Goal: Task Accomplishment & Management: Use online tool/utility

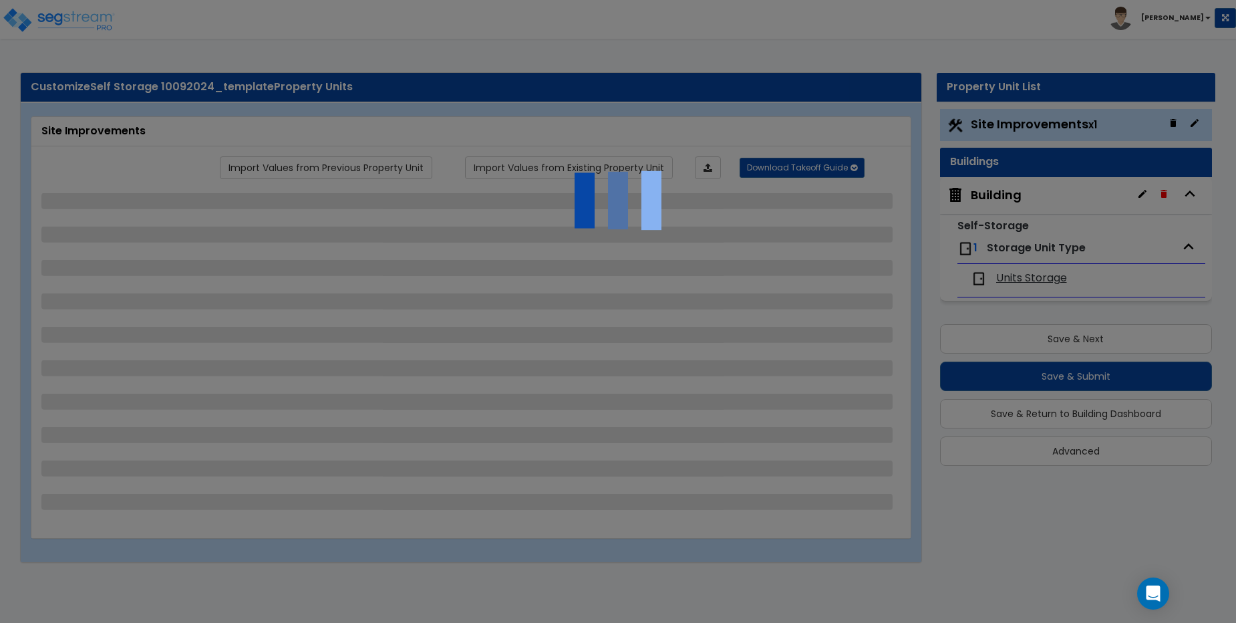
select select "2"
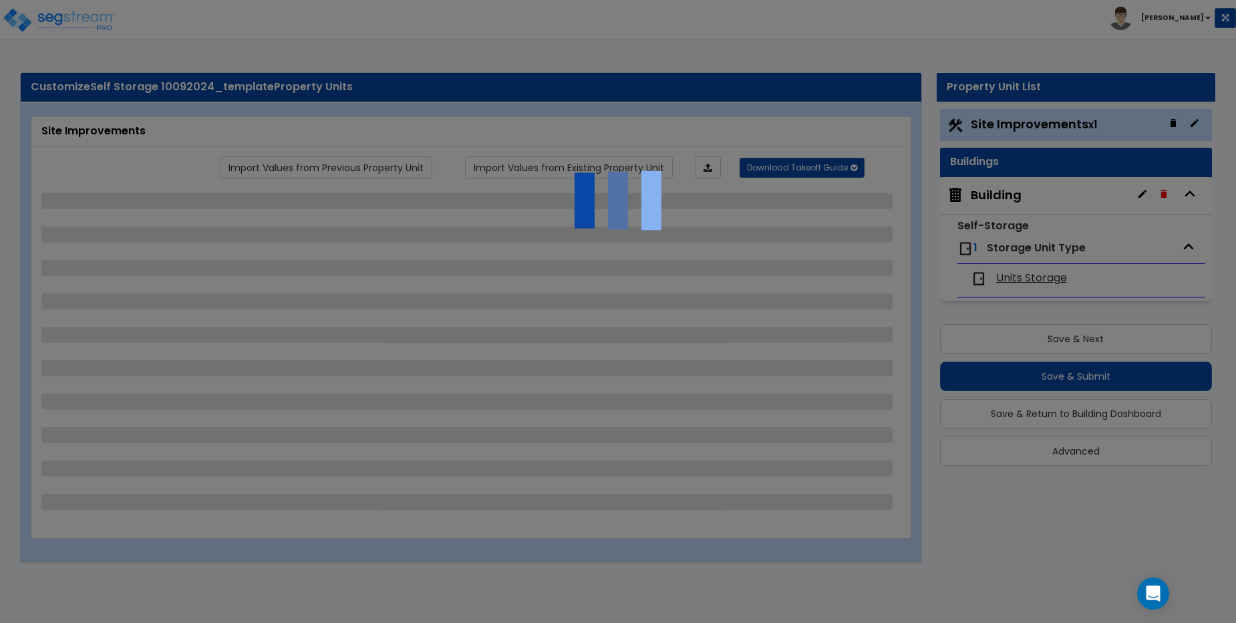
select select "1"
select select "2"
select select "3"
select select "1"
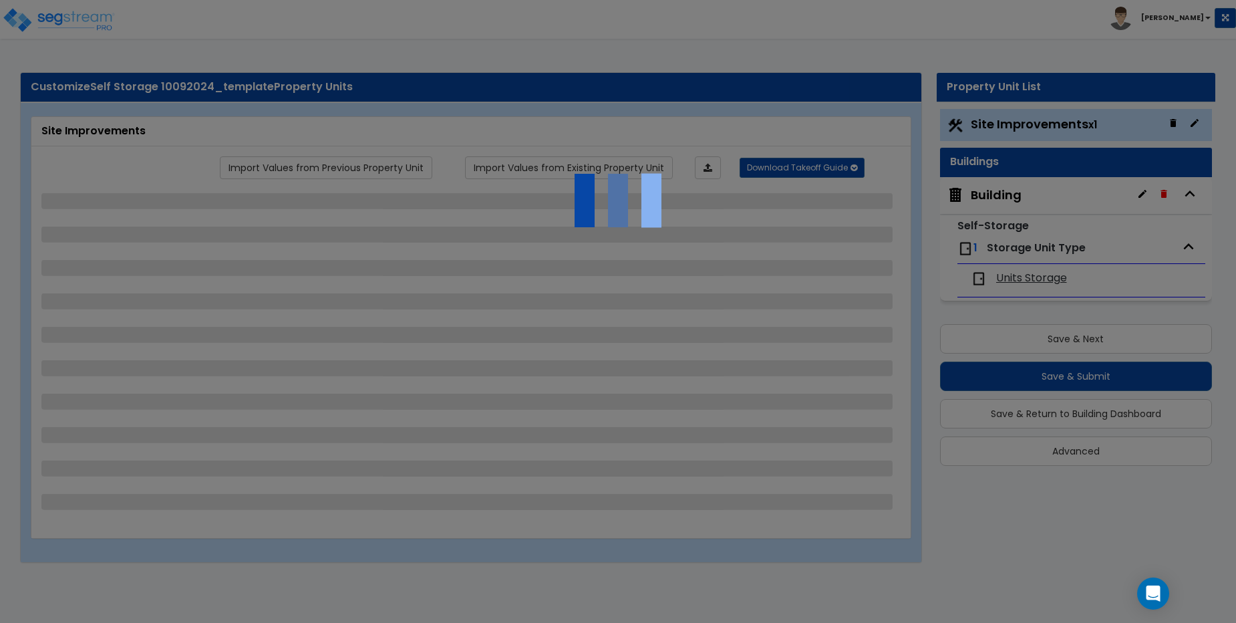
select select "1"
select select "2"
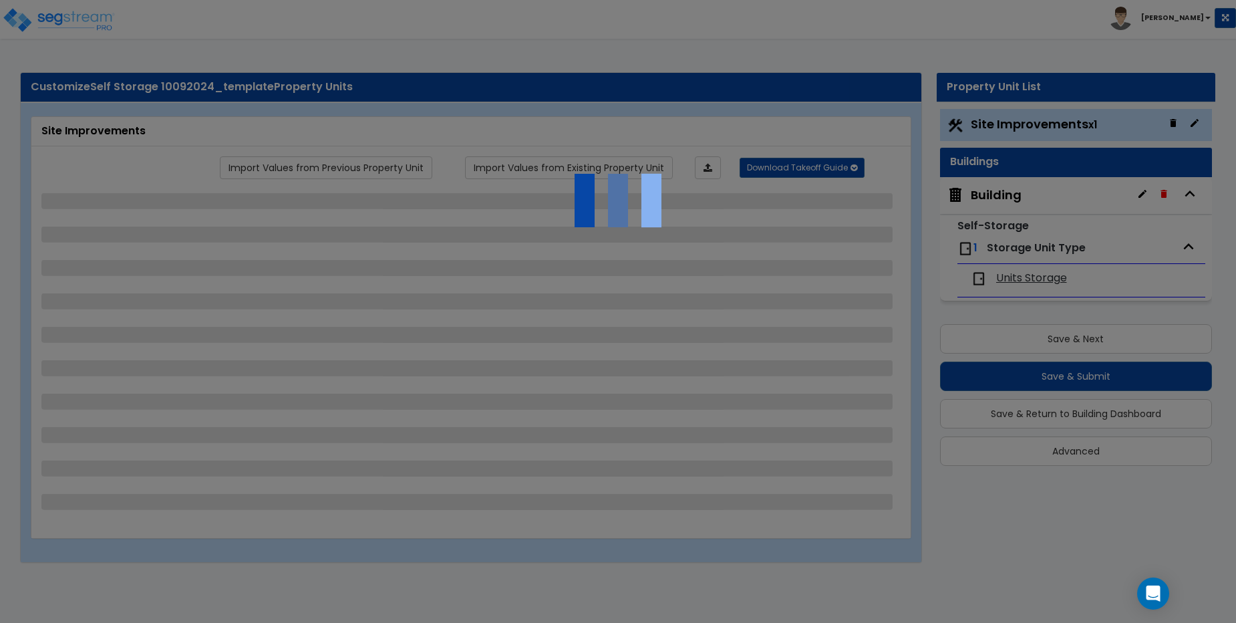
select select "1"
select select "2"
select select "1"
select select "2"
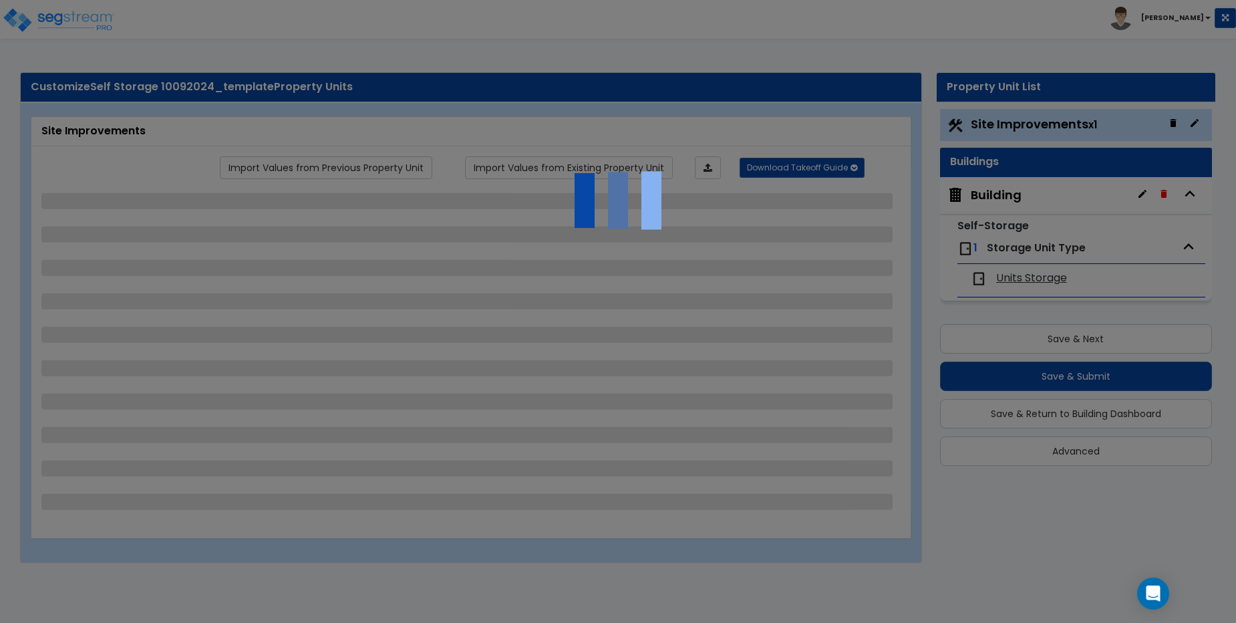
select select "2"
select select "4"
select select "2"
select select "3"
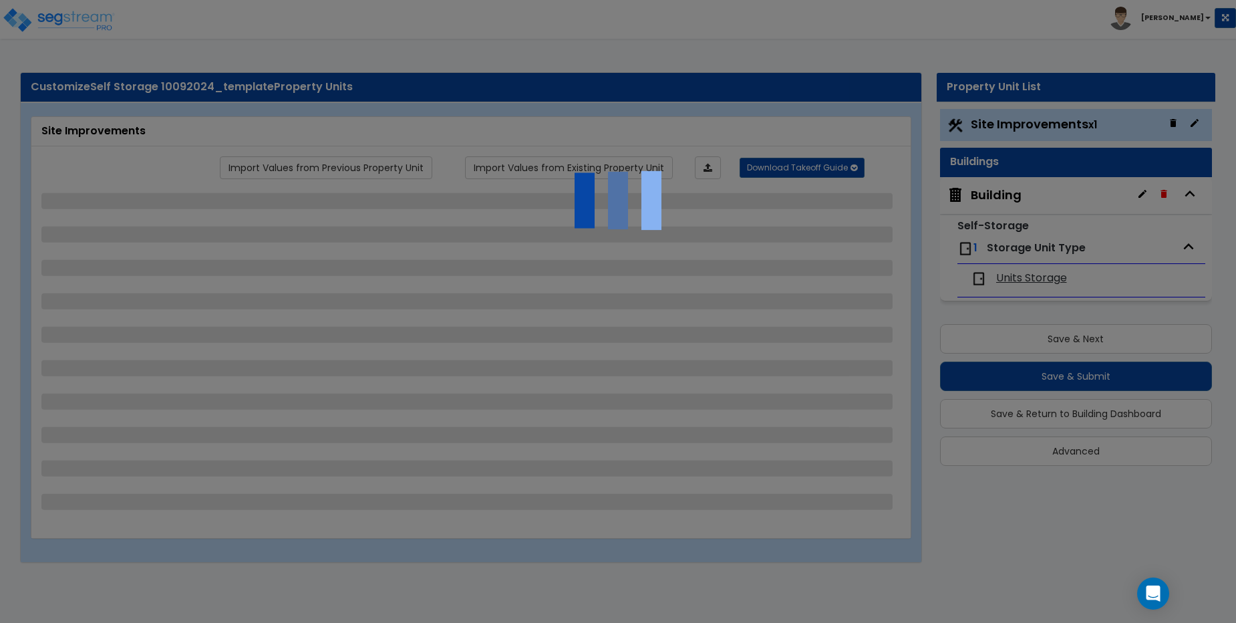
select select "2"
select select "1"
select select "2"
select select "3"
select select "2"
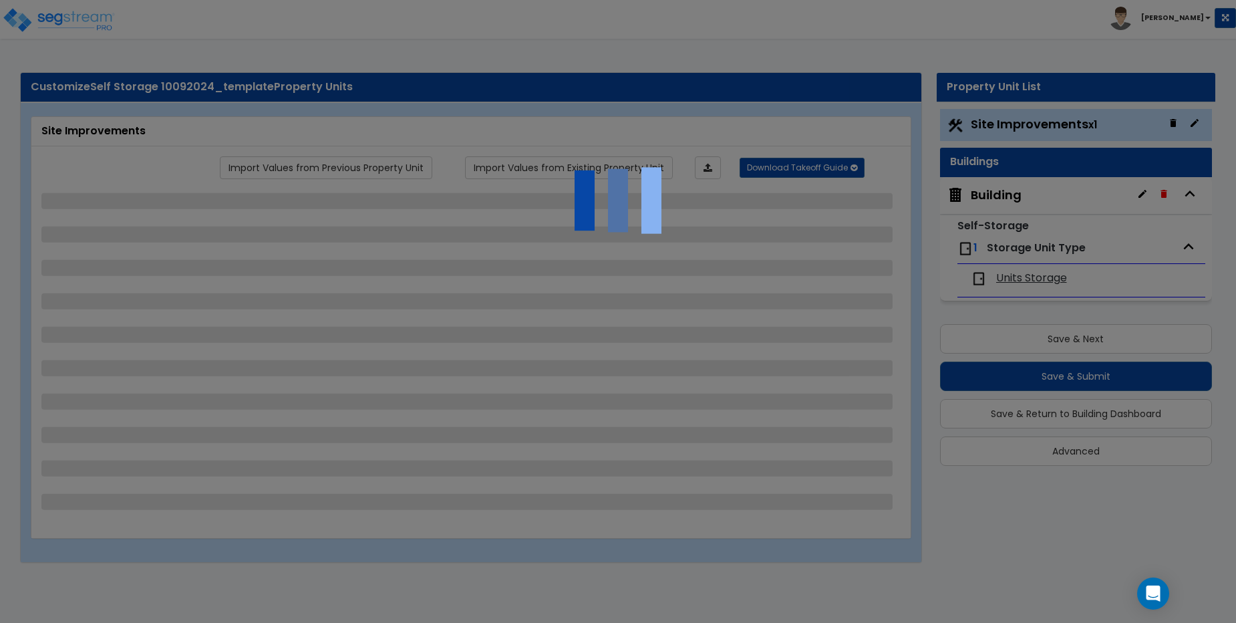
select select "1"
select select "2"
select select "7"
select select "1"
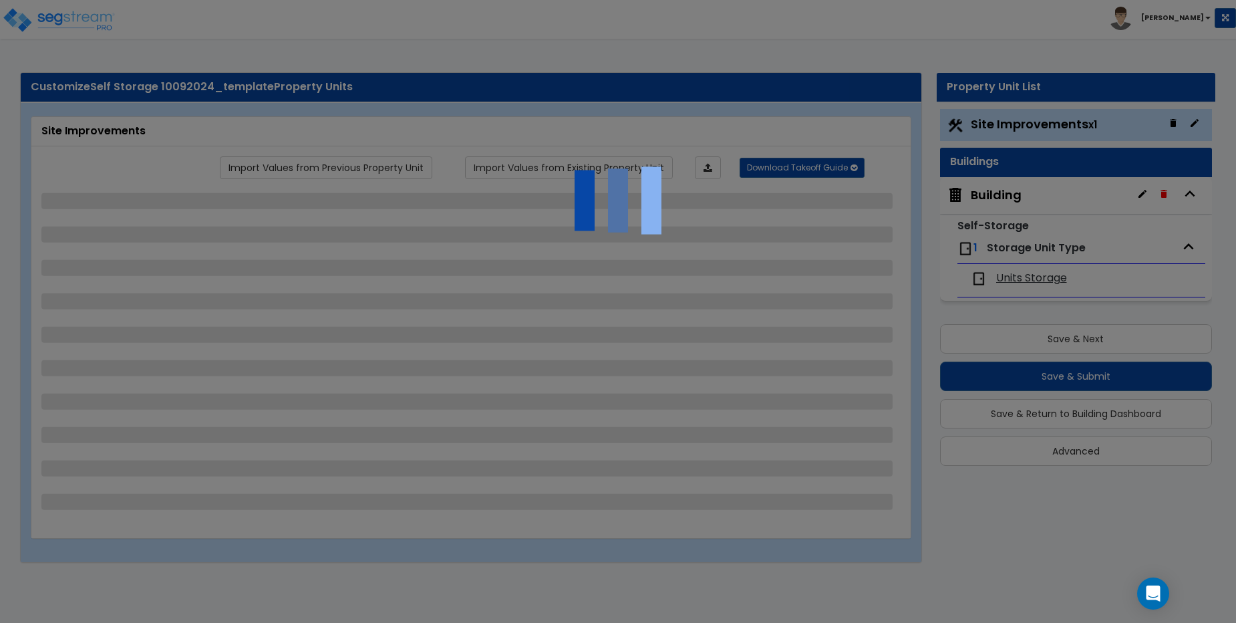
select select "3"
select select "1"
select select "16"
select select "3"
select select "1"
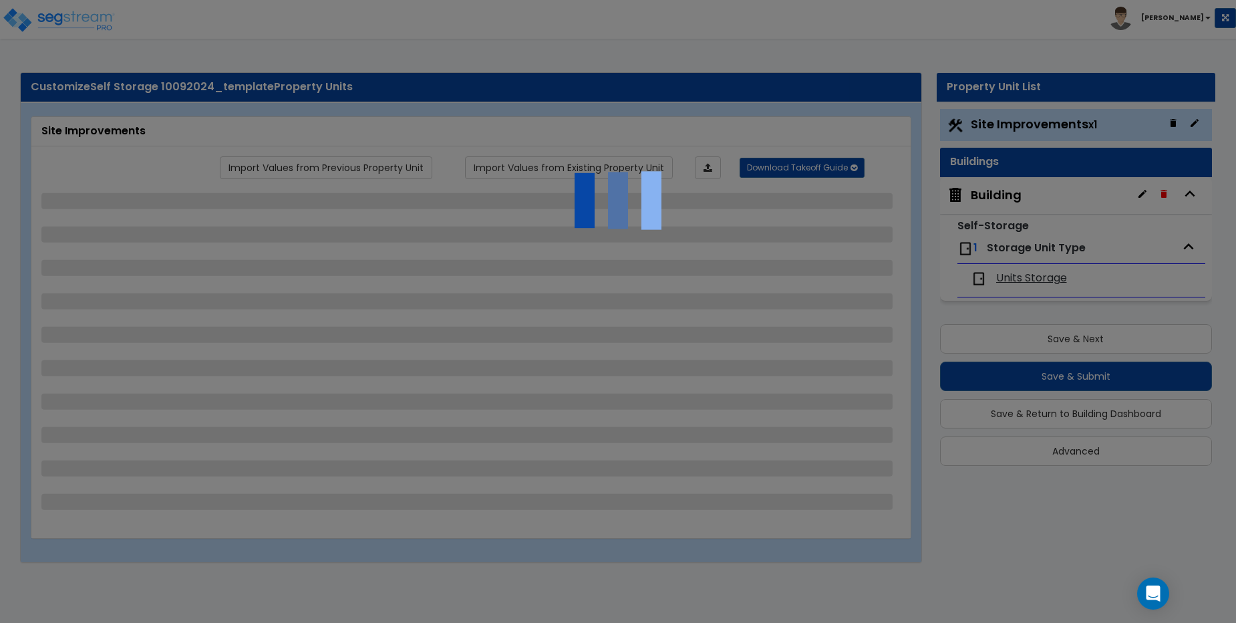
select select "4"
select select "1"
select select "2"
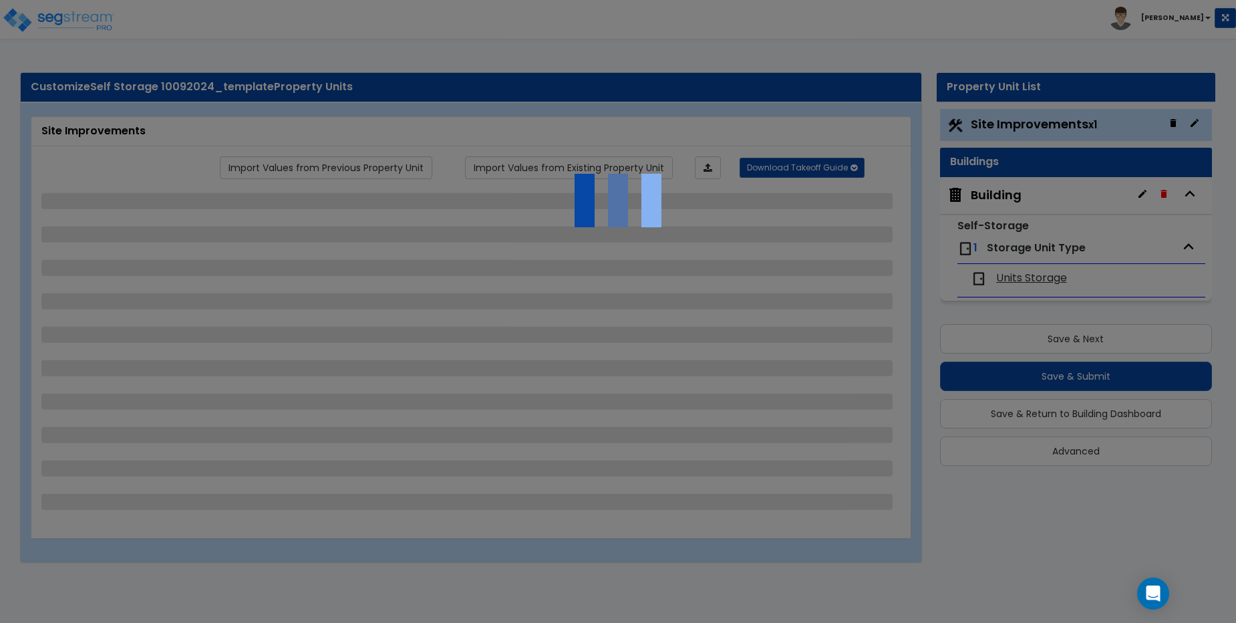
select select "3"
select select "2"
select select "3"
select select "11"
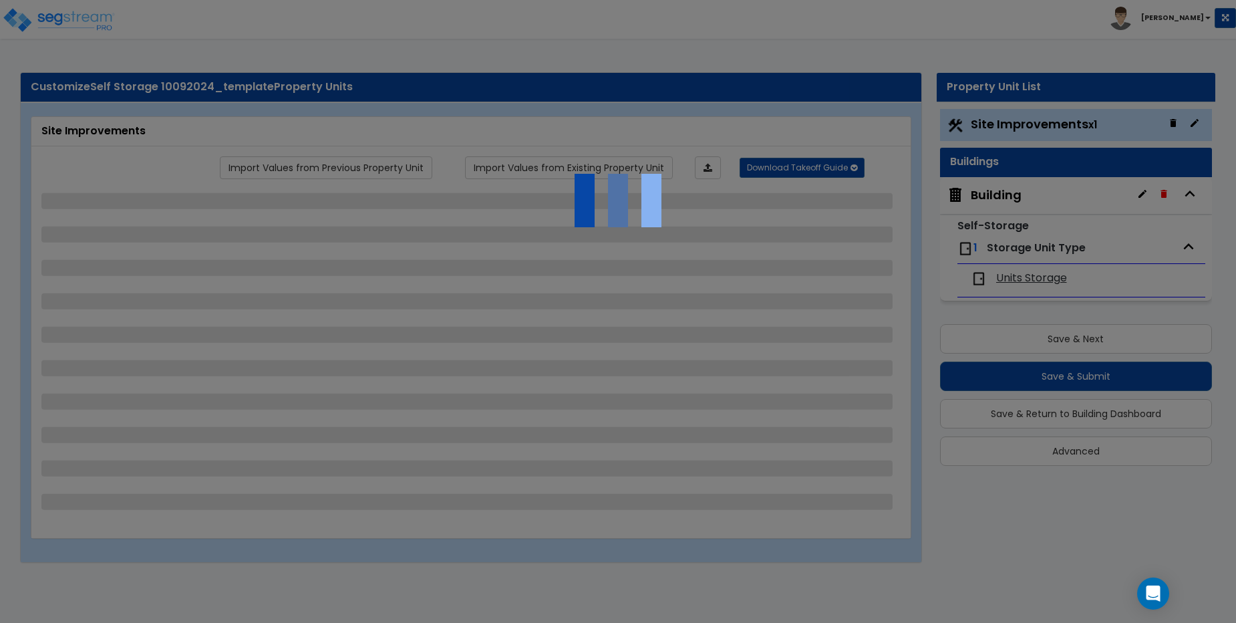
select select "8"
select select "5"
select select "3"
select select "1"
select select "5"
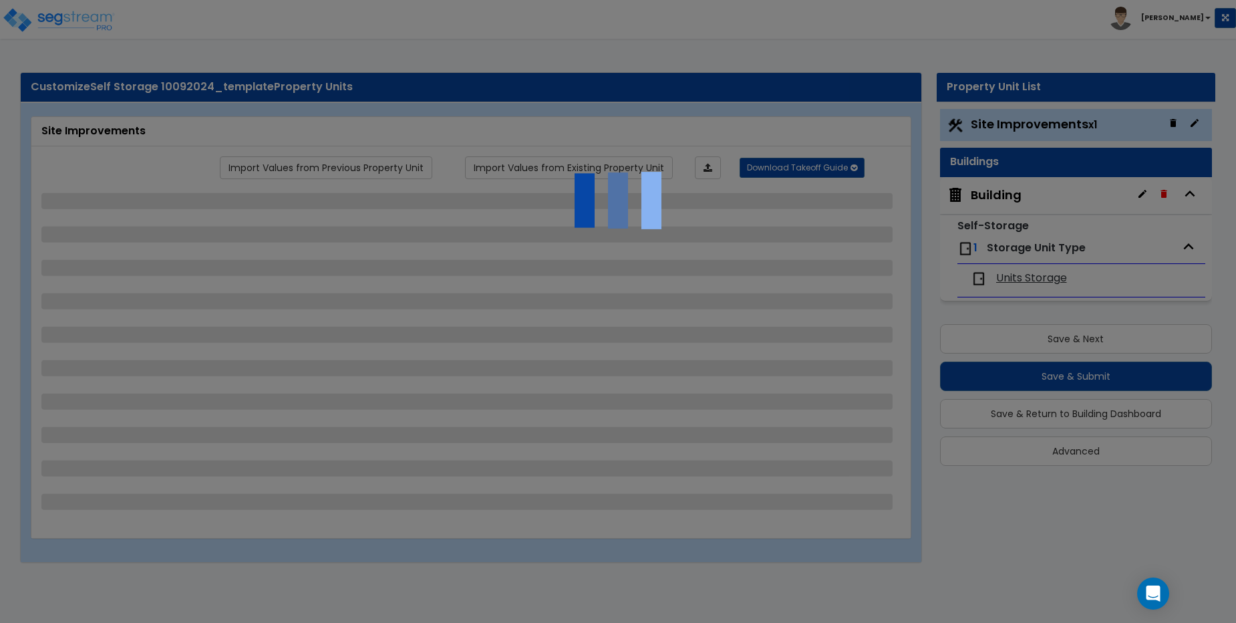
select select "7"
